Goal: Find contact information: Find contact information

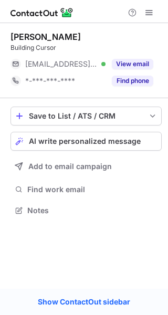
scroll to position [5, 5]
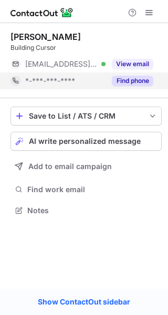
click at [138, 76] on button "Find phone" at bounding box center [133, 81] width 42 height 11
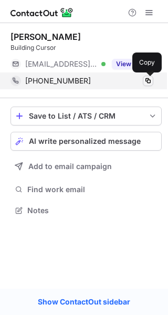
click at [146, 79] on span at bounding box center [148, 81] width 8 height 8
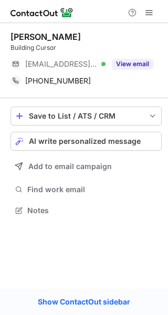
scroll to position [203, 168]
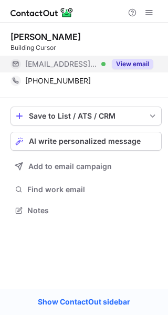
click at [136, 61] on button "View email" at bounding box center [133, 64] width 42 height 11
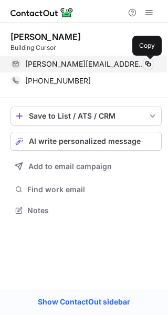
click at [147, 61] on span at bounding box center [148, 64] width 8 height 8
